Goal: Task Accomplishment & Management: Manage account settings

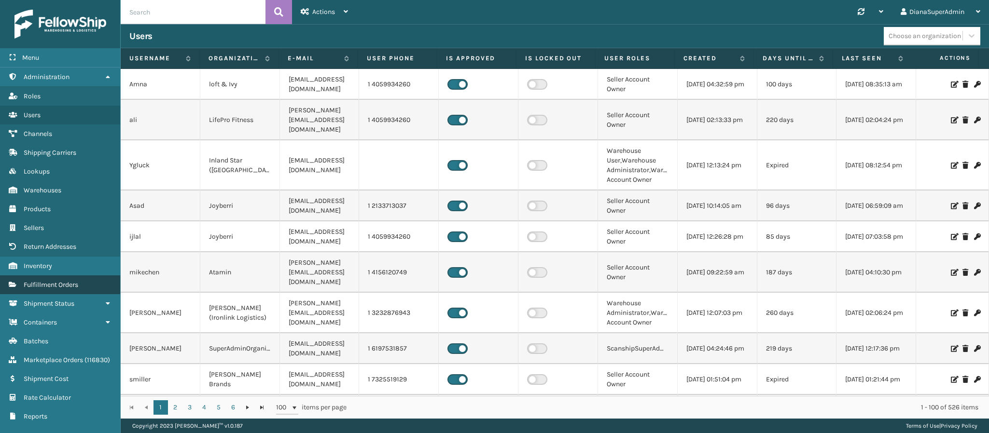
click at [59, 281] on span "Fulfillment Orders" at bounding box center [51, 285] width 55 height 8
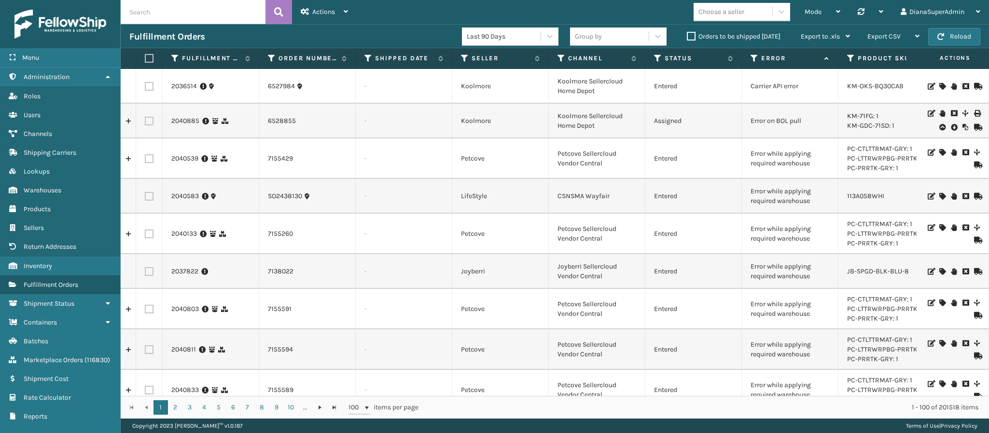
click at [504, 153] on td "Petcove" at bounding box center [500, 159] width 97 height 41
click at [64, 127] on link "Channels" at bounding box center [60, 134] width 120 height 19
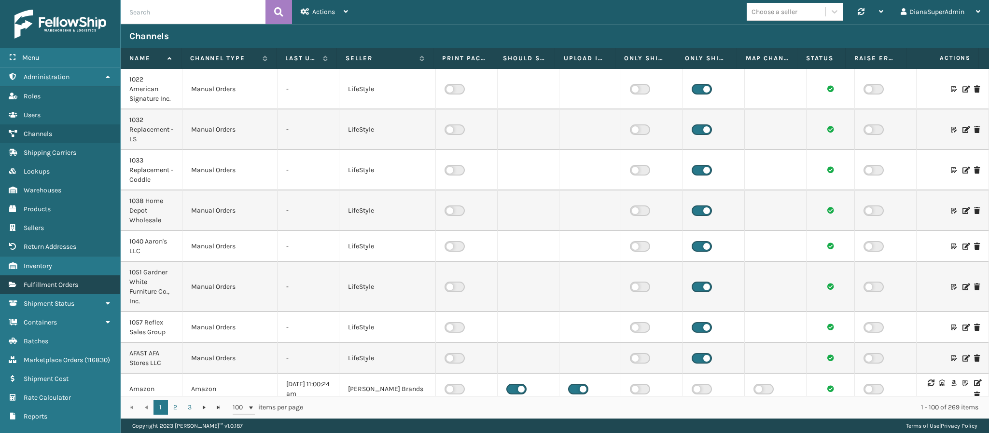
click at [56, 282] on span "Fulfillment Orders" at bounding box center [51, 285] width 55 height 8
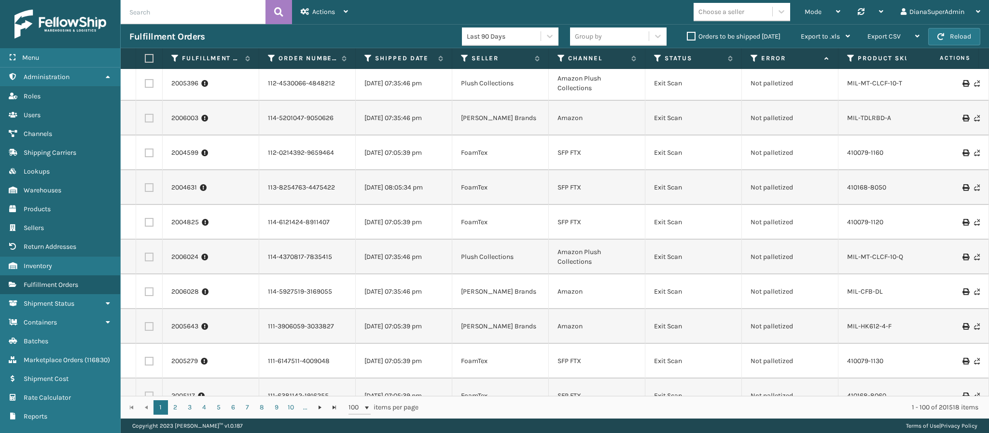
scroll to position [2062, 0]
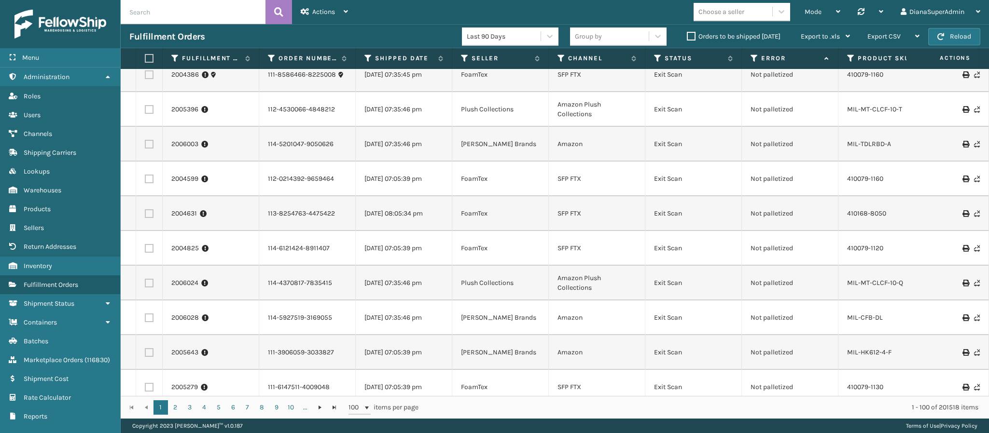
click at [905, 69] on div "Fulfillment Order Id Order Number Shipped Date Seller Channel Status Error Prod…" at bounding box center [555, 58] width 868 height 21
drag, startPoint x: 802, startPoint y: 178, endPoint x: 749, endPoint y: 180, distance: 53.6
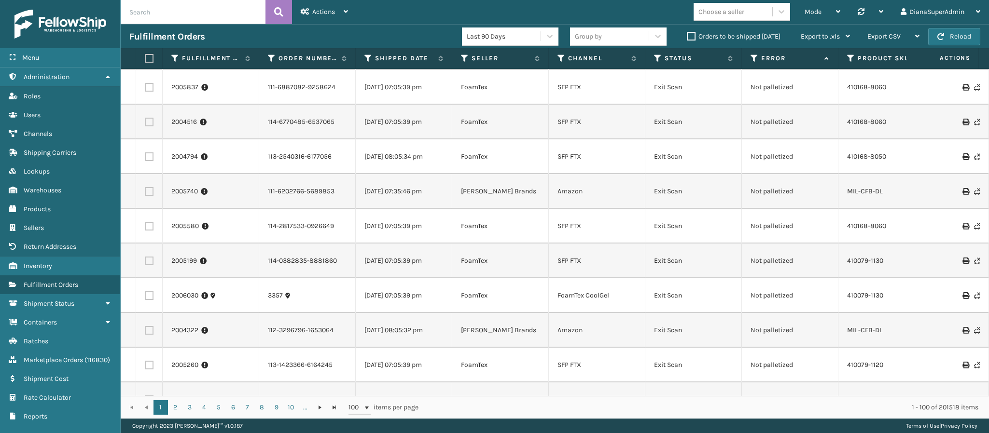
scroll to position [3159, 0]
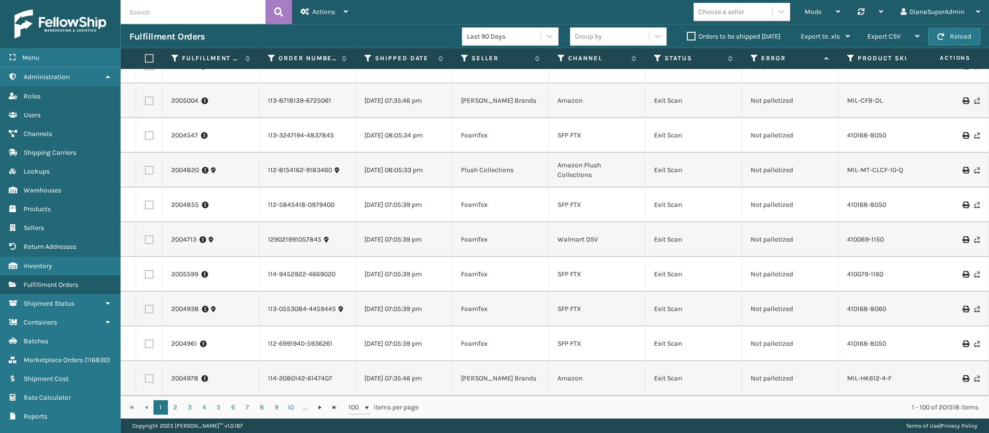
click at [425, 16] on div "Mode Regular Mode Picking Mode Labeling Mode Palletizing Mode Exit Scan Mode Ch…" at bounding box center [673, 12] width 632 height 24
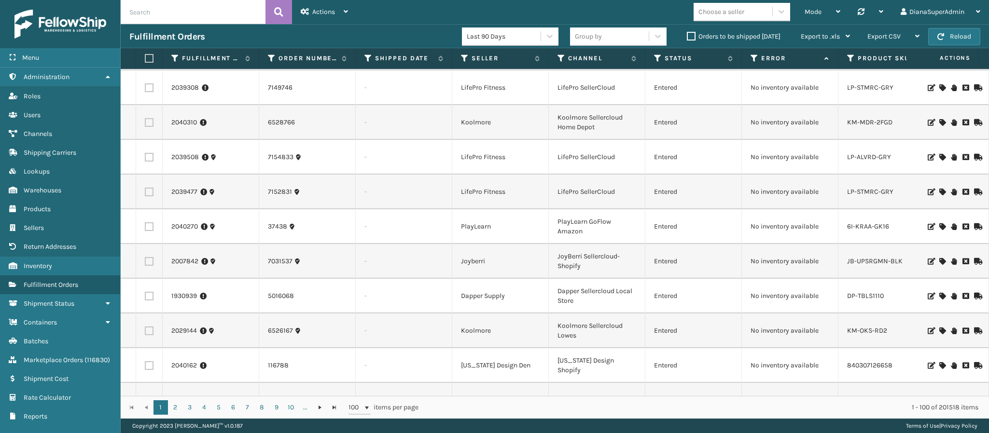
scroll to position [0, 0]
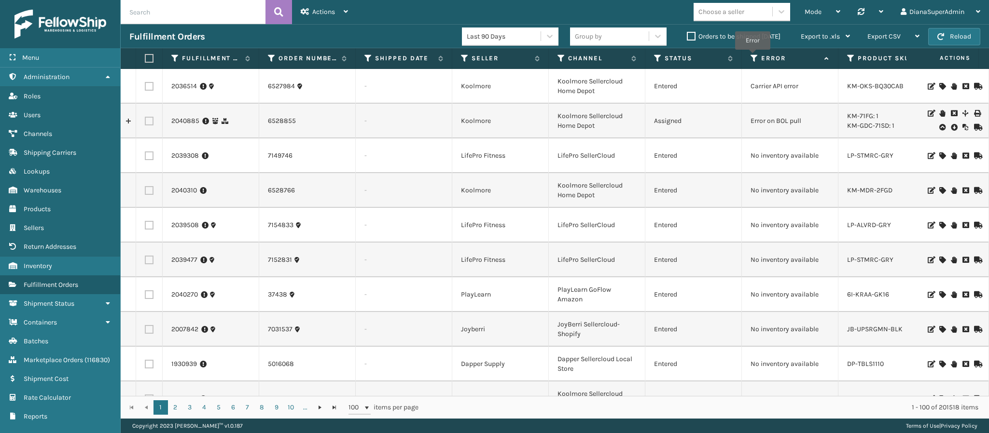
click at [753, 57] on icon at bounding box center [755, 58] width 8 height 9
drag, startPoint x: 678, startPoint y: 9, endPoint x: 690, endPoint y: 40, distance: 33.0
click at [690, 40] on div "Actions Settings Remove All Filters Track Fulfillment Order Export Labels Bulk …" at bounding box center [555, 209] width 868 height 419
click at [690, 40] on label "Orders to be shipped [DATE]" at bounding box center [734, 36] width 94 height 8
click at [687, 37] on input "Orders to be shipped [DATE]" at bounding box center [687, 34] width 0 height 6
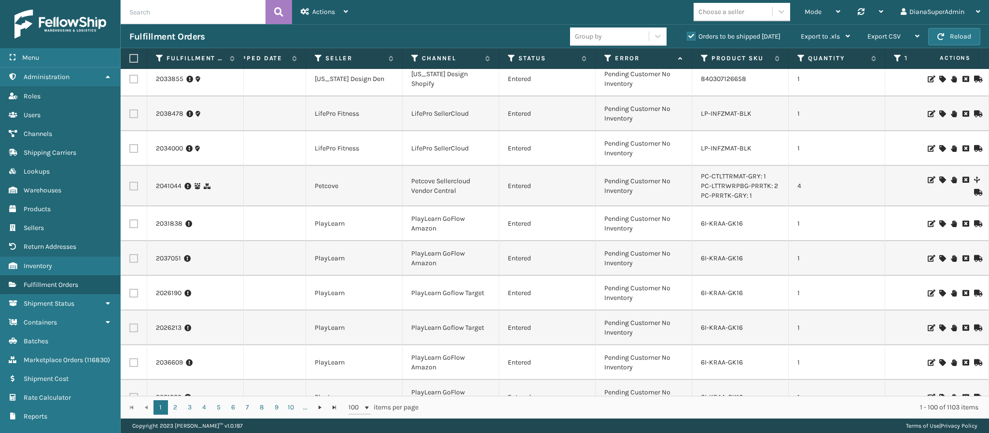
scroll to position [0, 146]
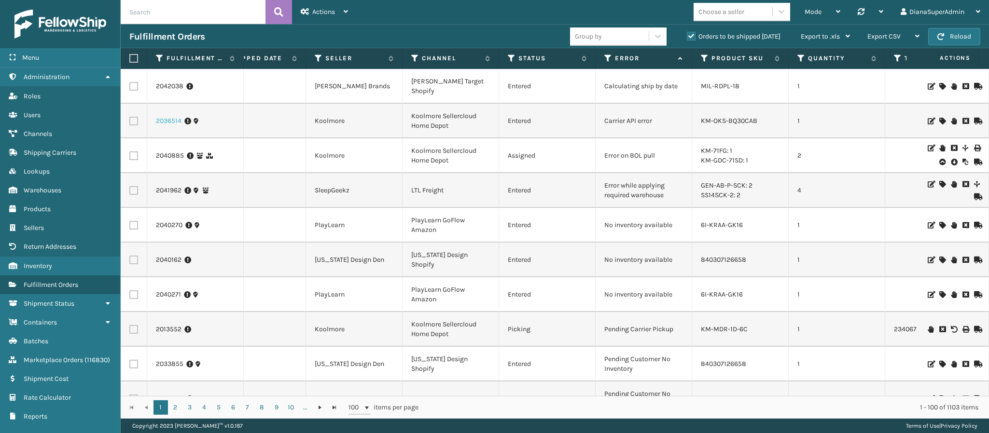
click at [168, 122] on link "2036514" at bounding box center [169, 121] width 26 height 10
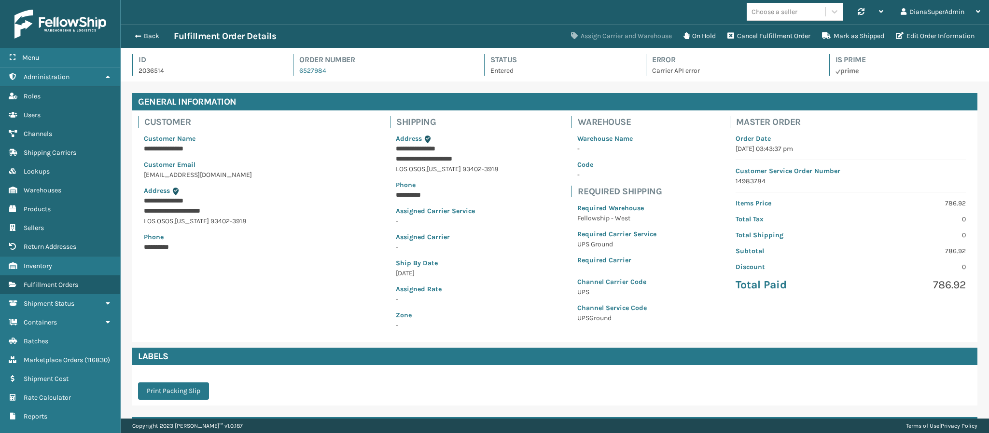
click at [608, 35] on button "Assign Carrier and Warehouse" at bounding box center [621, 36] width 112 height 19
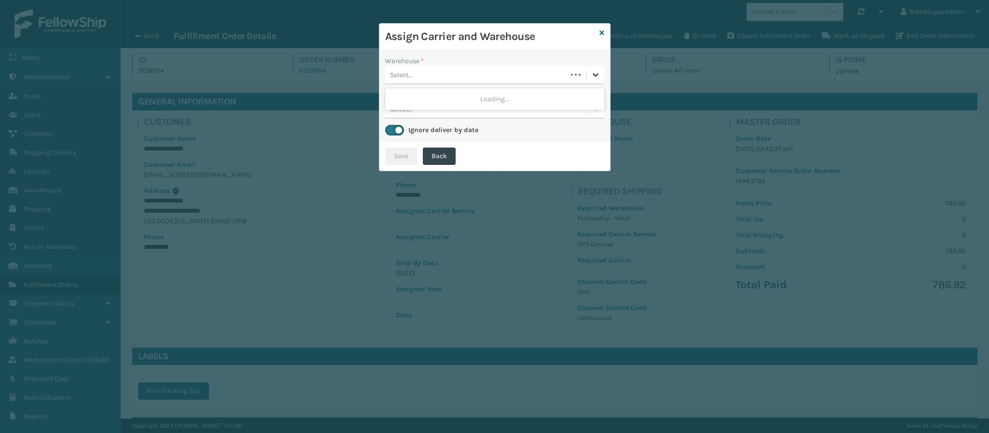
click at [591, 78] on icon at bounding box center [596, 75] width 10 height 10
click at [561, 99] on div "Fellowship - West (required)" at bounding box center [494, 99] width 219 height 18
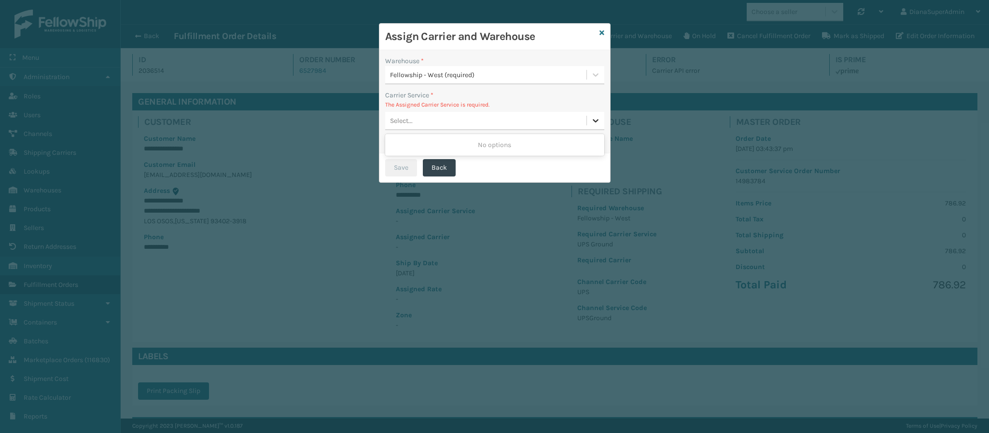
click at [594, 124] on icon at bounding box center [596, 121] width 10 height 10
click at [601, 32] on icon at bounding box center [601, 32] width 5 height 7
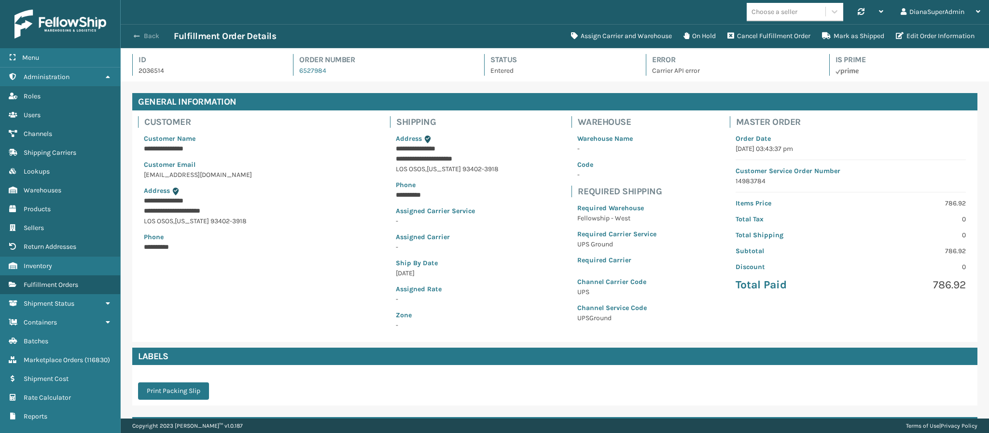
drag, startPoint x: 133, startPoint y: 41, endPoint x: 148, endPoint y: 34, distance: 16.0
click at [148, 34] on div "Back Fulfillment Order Details" at bounding box center [347, 36] width 436 height 12
click at [148, 34] on button "Back" at bounding box center [151, 36] width 44 height 9
